Goal: Task Accomplishment & Management: Complete application form

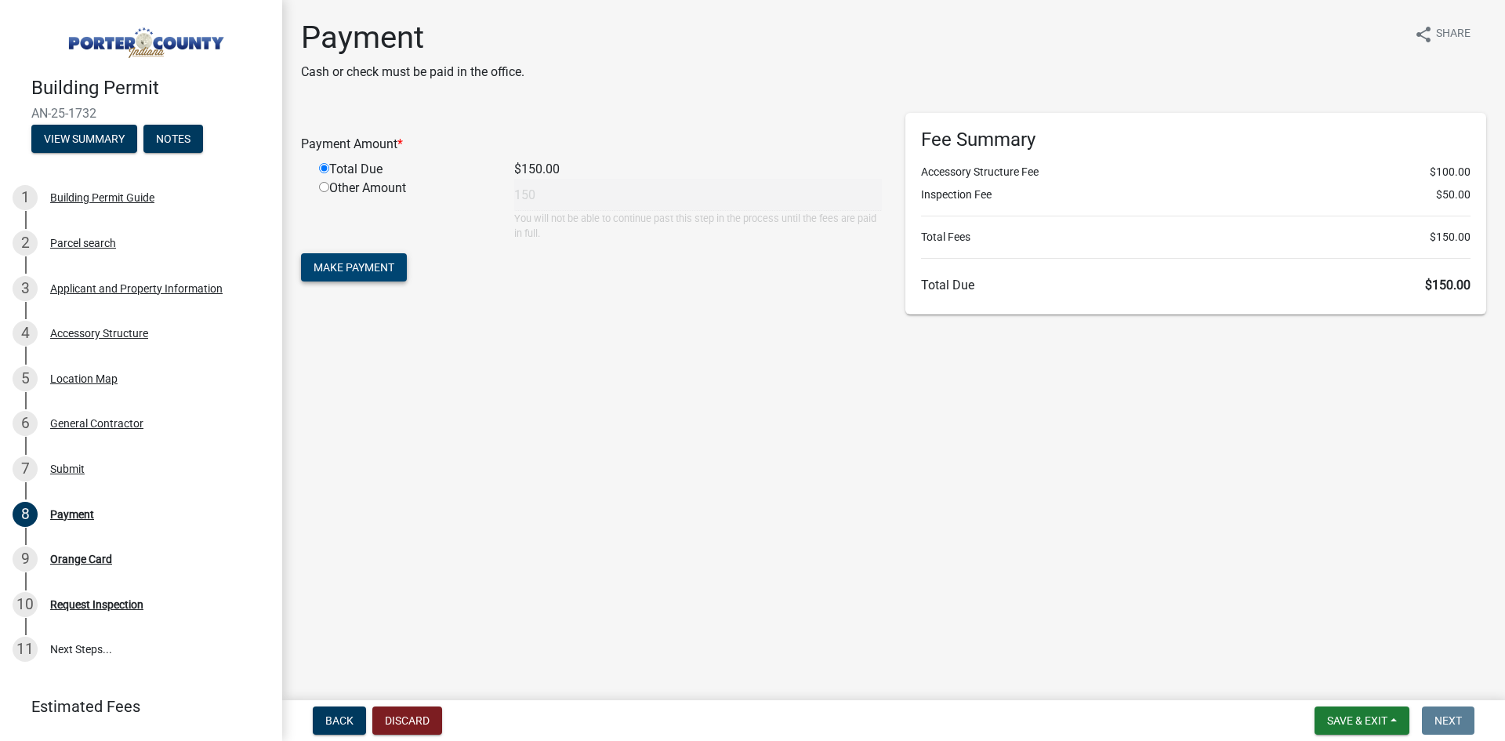
click at [357, 266] on span "Make Payment" at bounding box center [353, 267] width 81 height 13
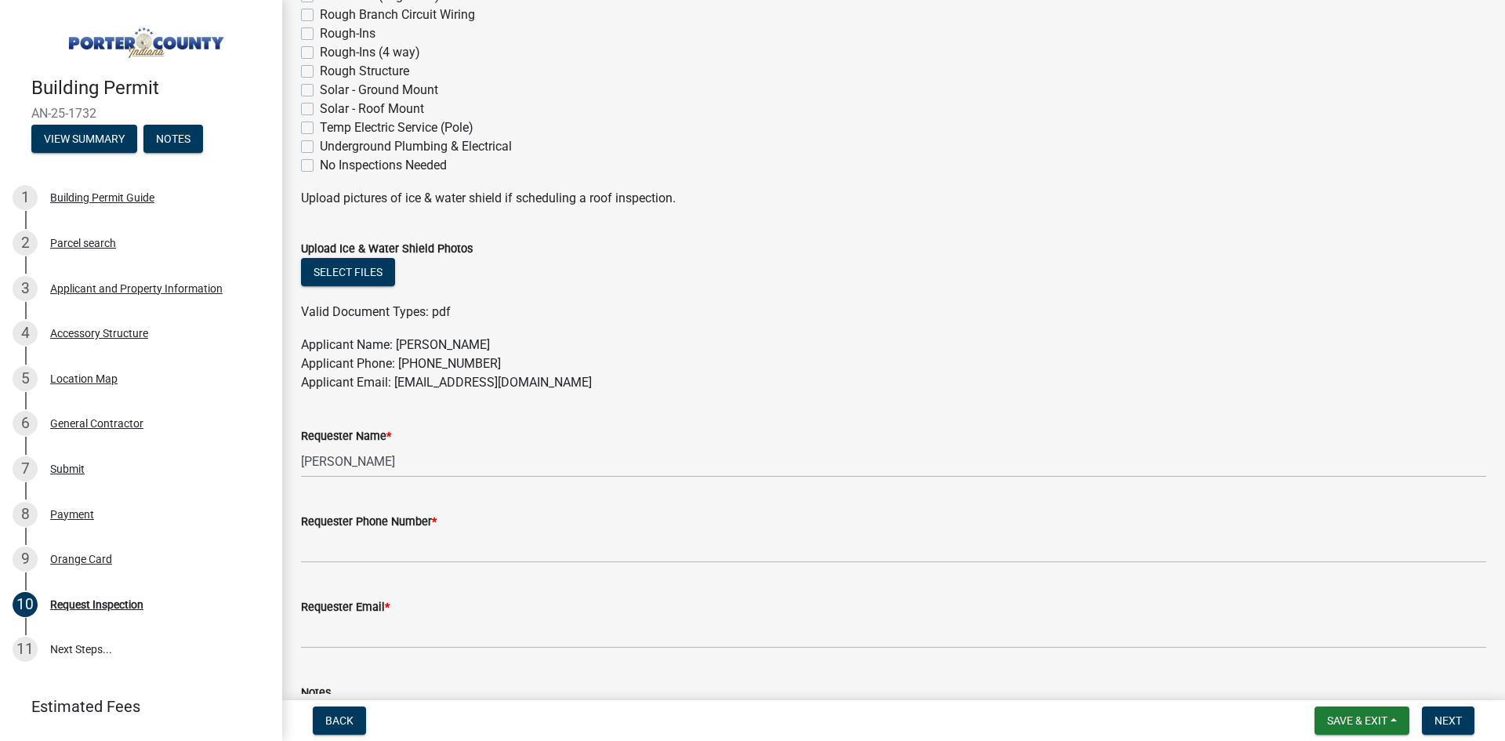
scroll to position [782, 0]
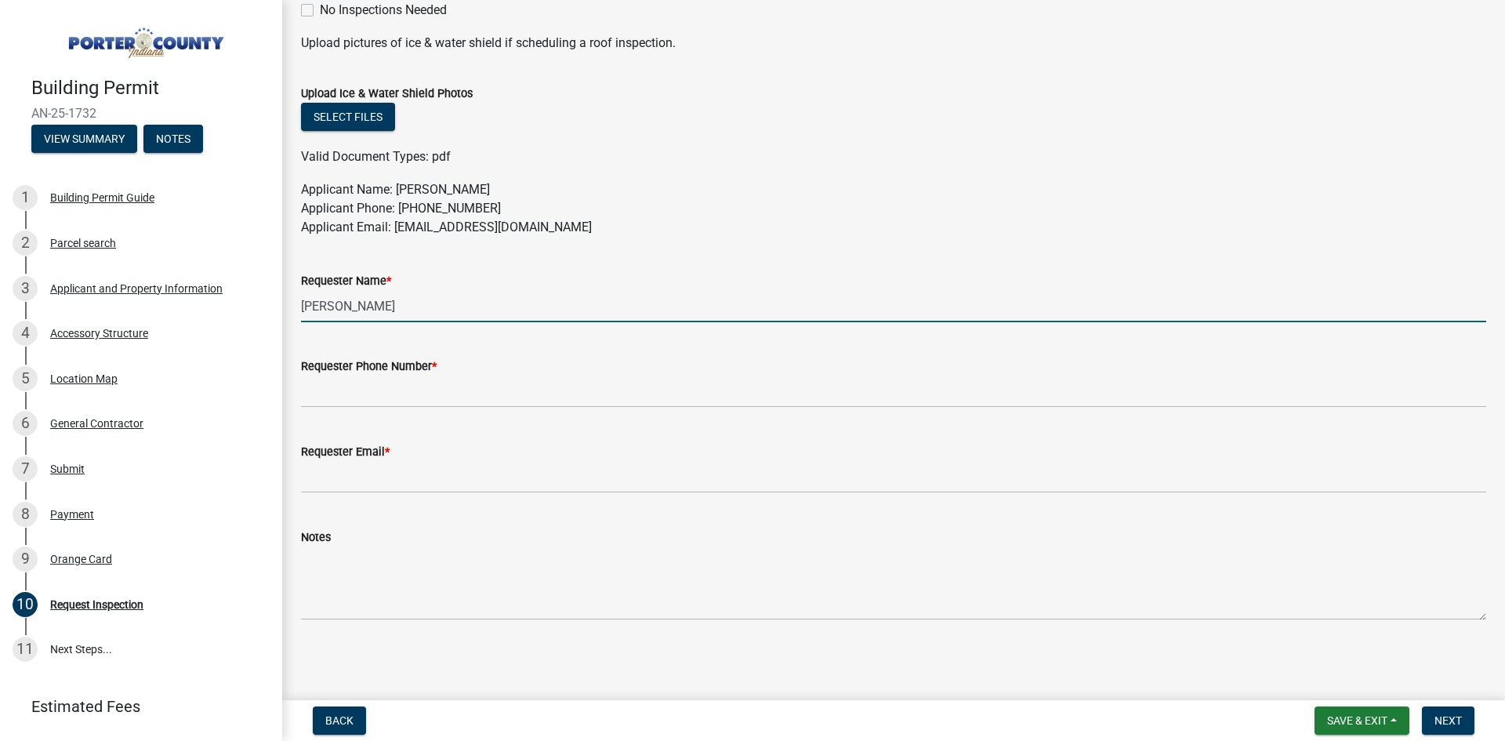
click at [452, 308] on input "[PERSON_NAME]" at bounding box center [893, 306] width 1185 height 32
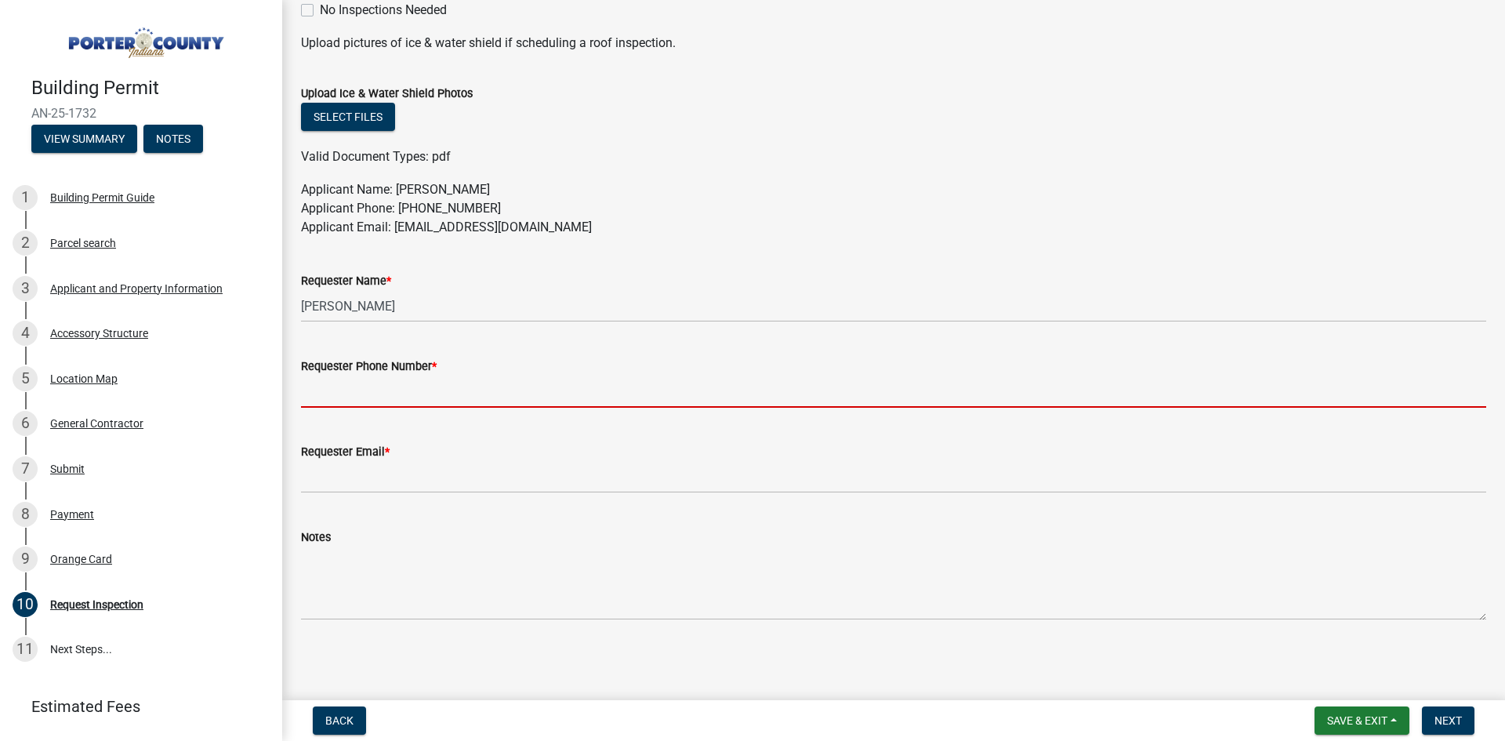
click at [478, 393] on input "Requester Phone Number *" at bounding box center [893, 391] width 1185 height 32
click at [100, 654] on link "11 Next Steps..." at bounding box center [141, 649] width 282 height 45
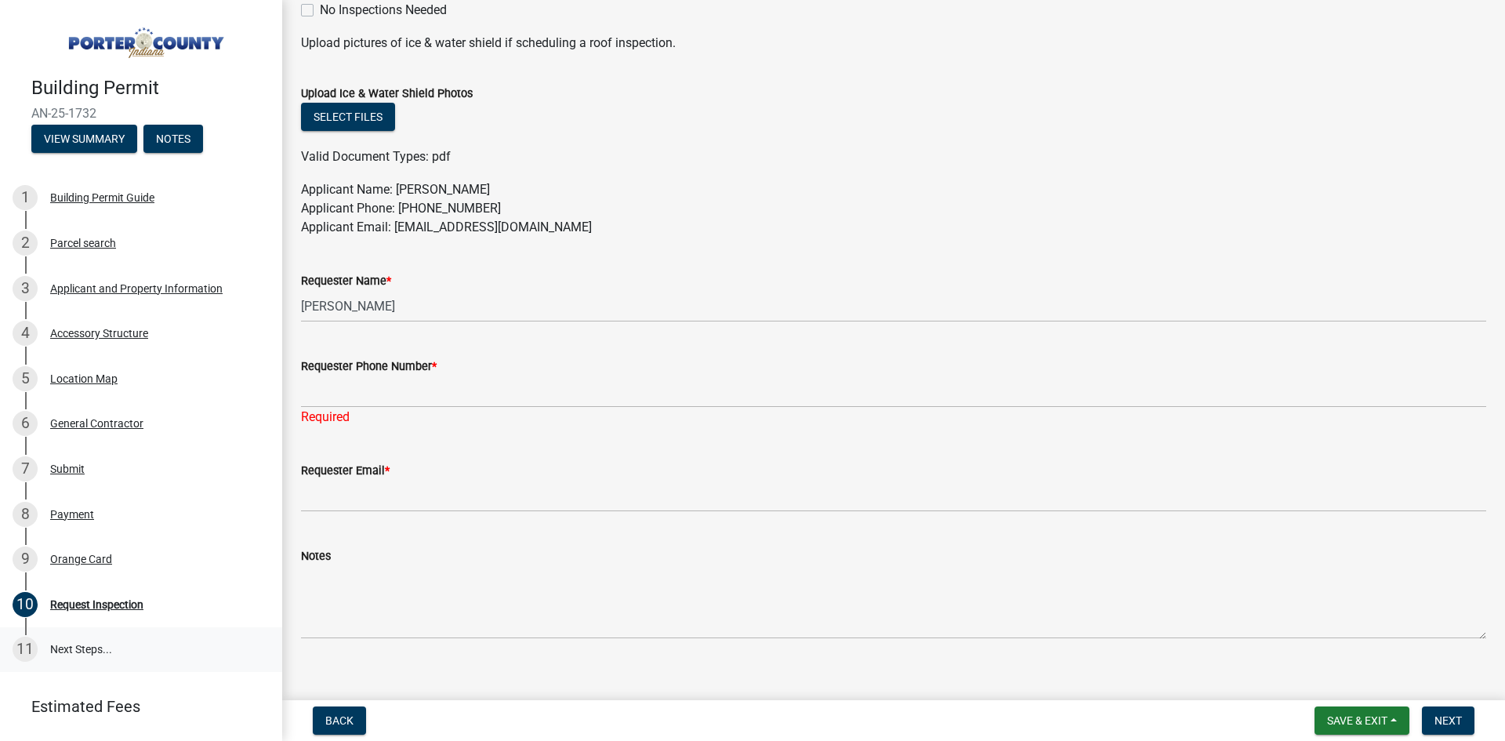
click at [100, 645] on link "11 Next Steps..." at bounding box center [141, 649] width 282 height 45
drag, startPoint x: 85, startPoint y: 546, endPoint x: 90, endPoint y: 539, distance: 8.5
click at [85, 543] on link "9 Orange Card" at bounding box center [141, 558] width 282 height 45
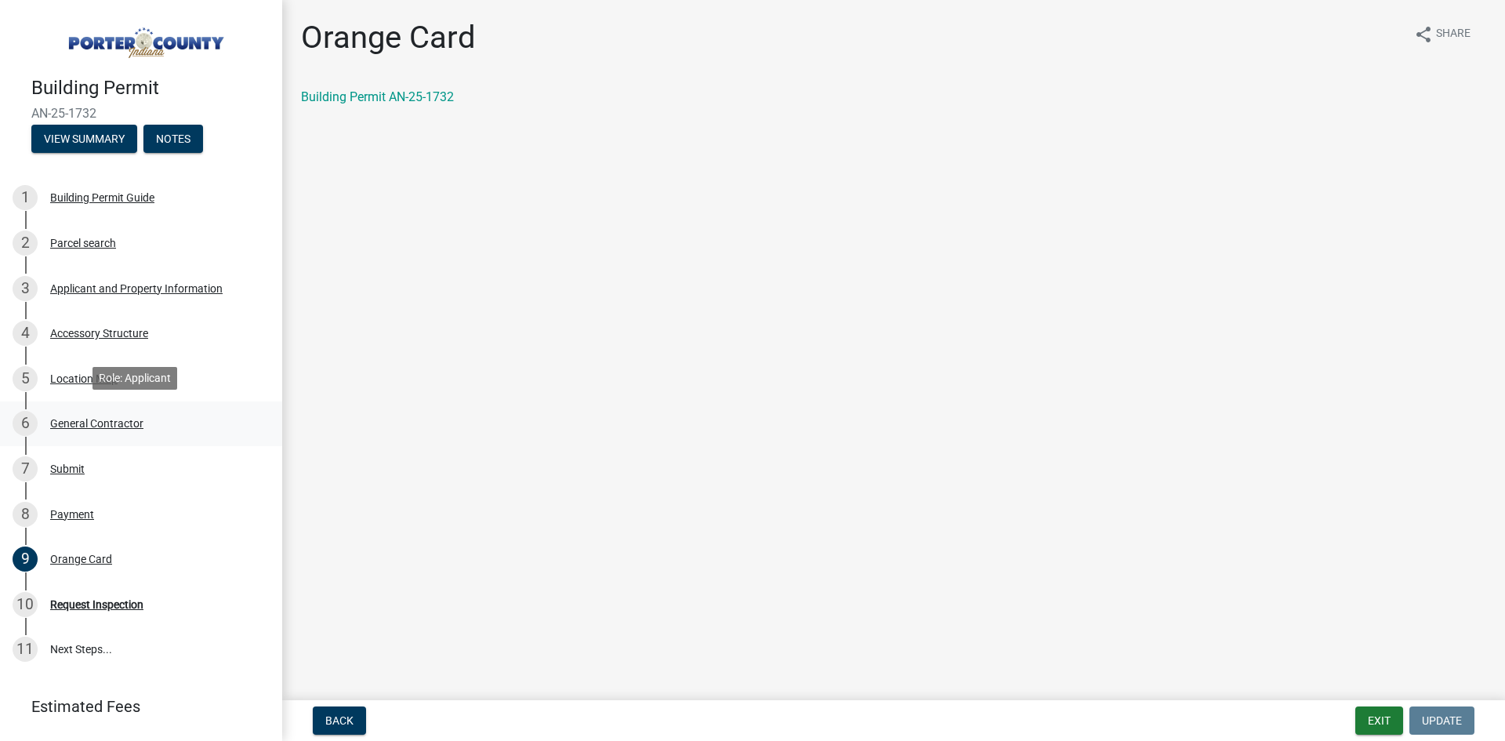
click at [71, 424] on div "General Contractor" at bounding box center [96, 423] width 93 height 11
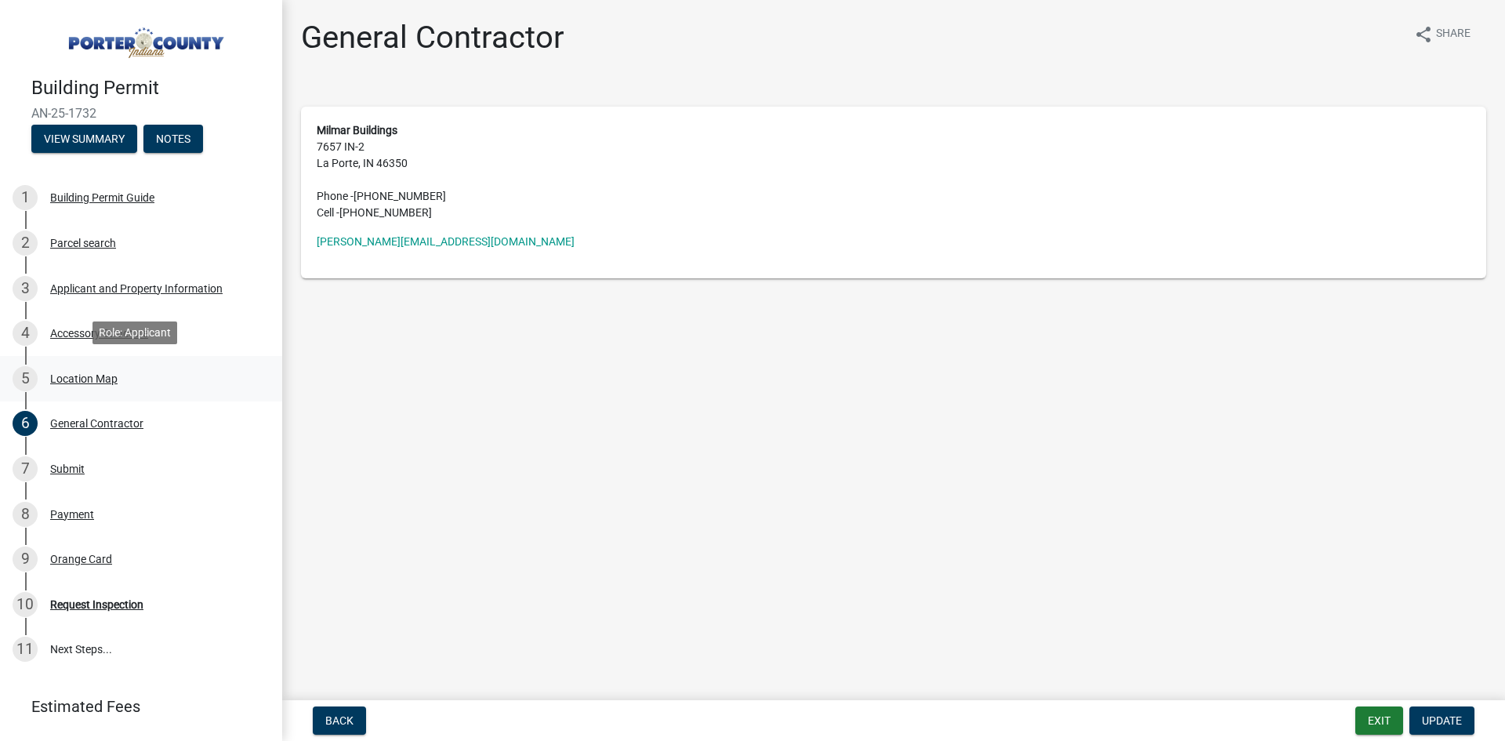
click at [99, 373] on div "Location Map" at bounding box center [83, 378] width 67 height 11
